Goal: Task Accomplishment & Management: Use online tool/utility

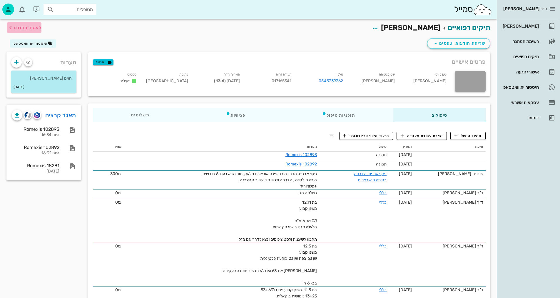
click at [37, 28] on span "לעמוד הקודם" at bounding box center [27, 27] width 27 height 5
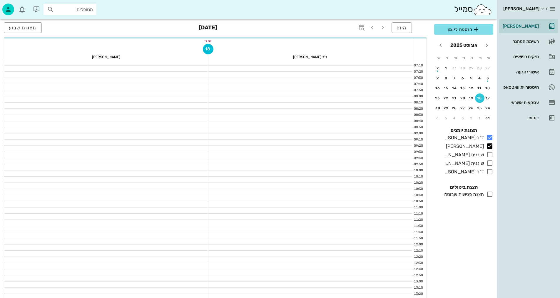
scroll to position [177, 0]
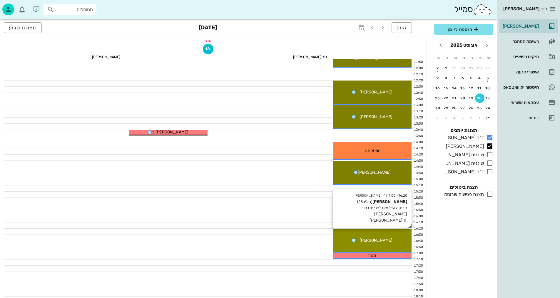
click at [372, 244] on div "16:20 - 17:00 ד"ר [PERSON_NAME] [PERSON_NAME] (גיל 13.6 ) [PERSON_NAME] וצילומי…" at bounding box center [372, 241] width 79 height 24
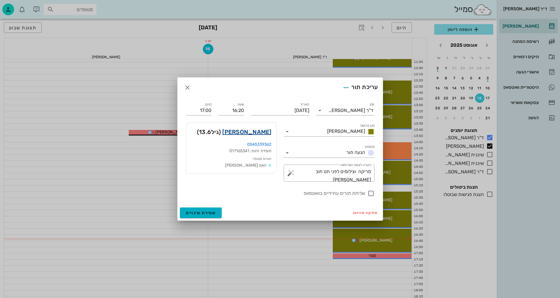
click at [261, 130] on link "[PERSON_NAME]" at bounding box center [246, 131] width 49 height 9
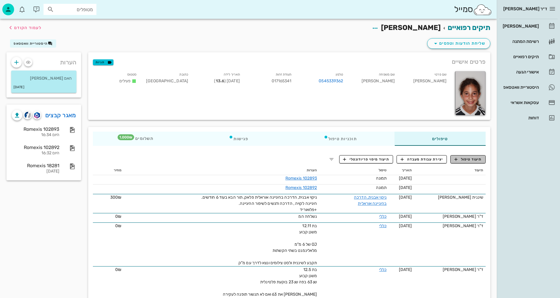
click at [475, 159] on span "תיעוד טיפול" at bounding box center [468, 159] width 27 height 5
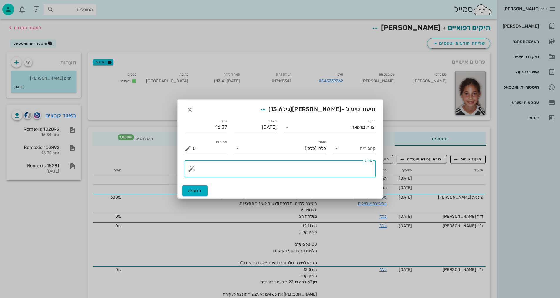
click at [350, 172] on textarea "פירוט" at bounding box center [282, 170] width 179 height 14
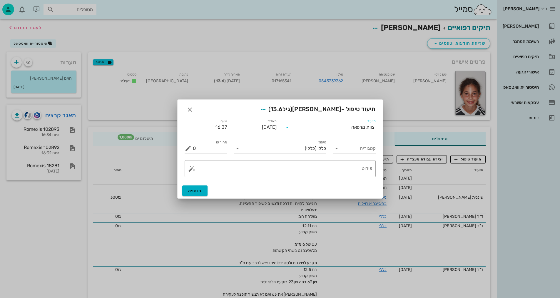
click at [347, 131] on input "תיעוד" at bounding box center [321, 127] width 59 height 9
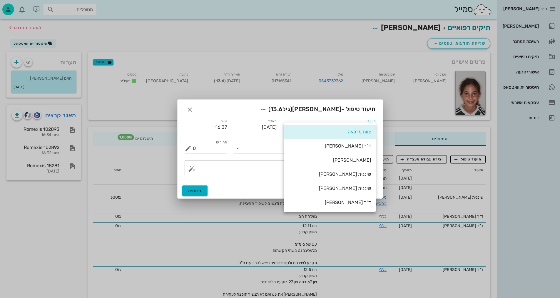
click at [354, 177] on div "שיננית [PERSON_NAME]" at bounding box center [330, 174] width 83 height 13
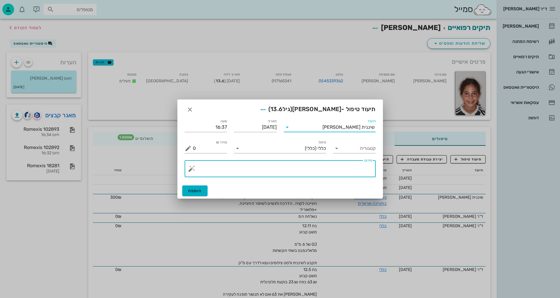
click at [340, 172] on textarea "פירוט" at bounding box center [282, 170] width 179 height 14
type textarea "צילומים קליניים+פנ+צפ+נשכים ופ"א קידמיות +סריקה"
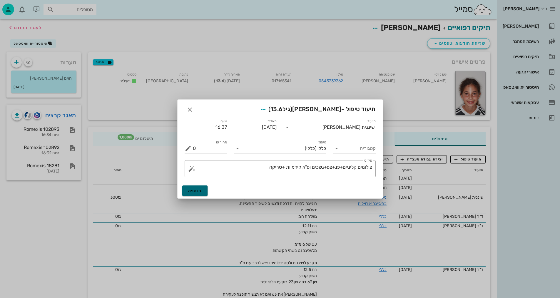
click at [200, 191] on span "הוספה" at bounding box center [195, 191] width 14 height 5
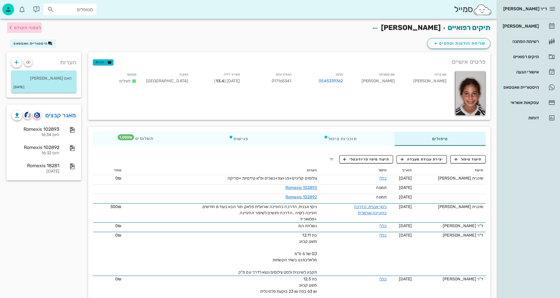
click at [23, 28] on span "לעמוד הקודם" at bounding box center [27, 27] width 27 height 5
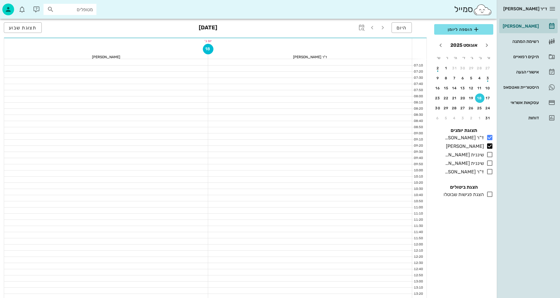
scroll to position [177, 0]
